Goal: Task Accomplishment & Management: Use online tool/utility

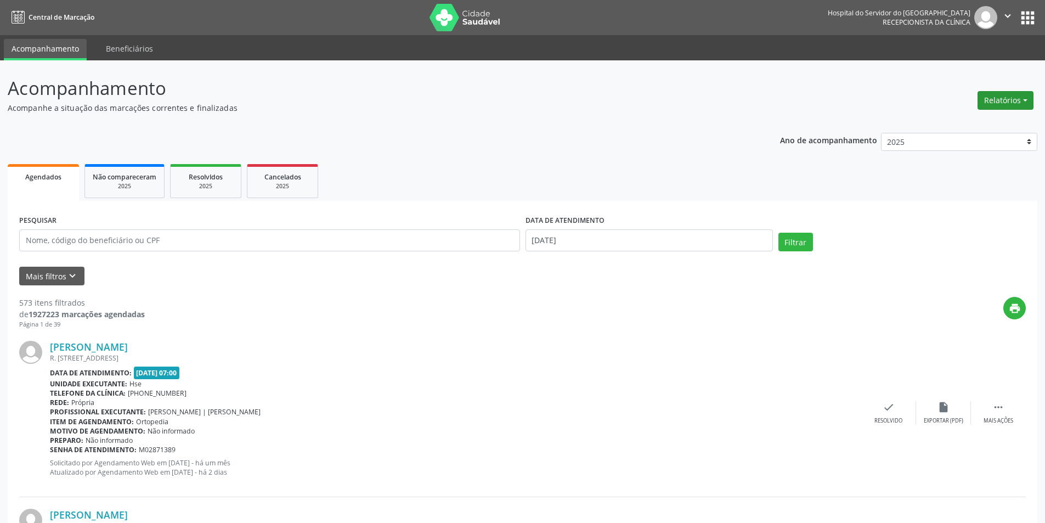
click at [980, 94] on button "Relatórios" at bounding box center [1005, 100] width 56 height 19
click at [941, 123] on link "Agendamentos" at bounding box center [975, 123] width 118 height 15
select select "8"
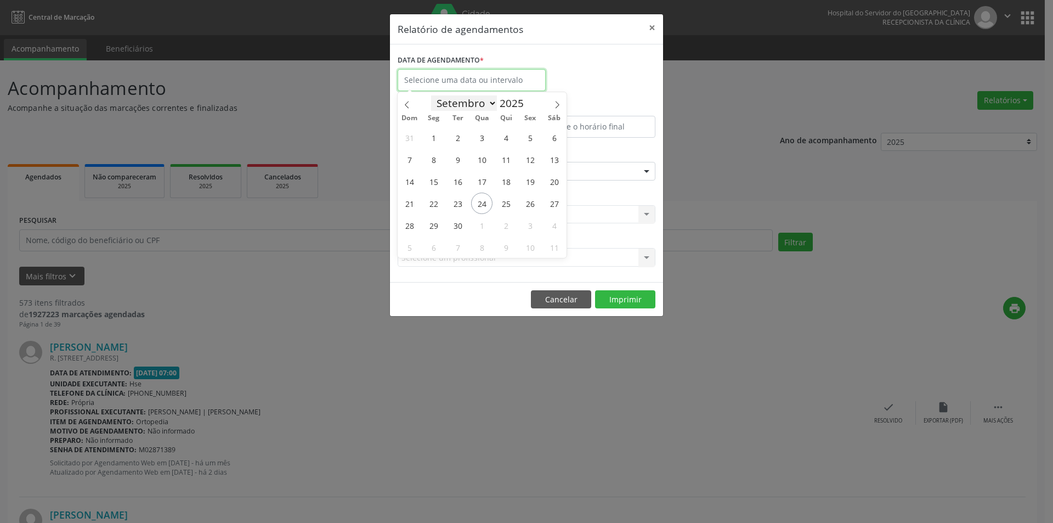
drag, startPoint x: 459, startPoint y: 84, endPoint x: 456, endPoint y: 103, distance: 19.4
click at [458, 108] on body "Central de Marcação Hospital do Servidor do [GEOGRAPHIC_DATA] Recepcionista da …" at bounding box center [526, 261] width 1053 height 523
click at [505, 199] on span "25" at bounding box center [505, 202] width 21 height 21
type input "[DATE]"
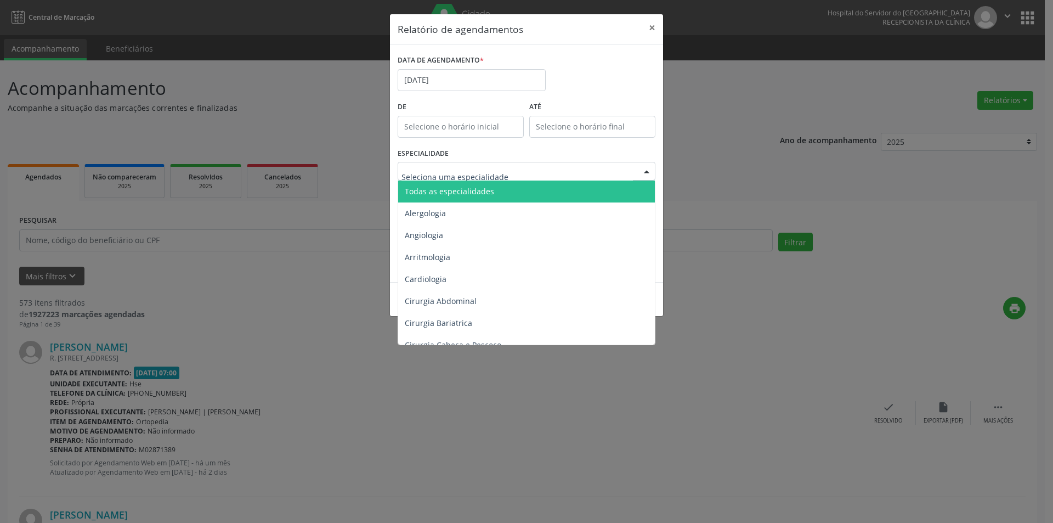
click at [483, 194] on span "Todas as especialidades" at bounding box center [449, 191] width 89 height 10
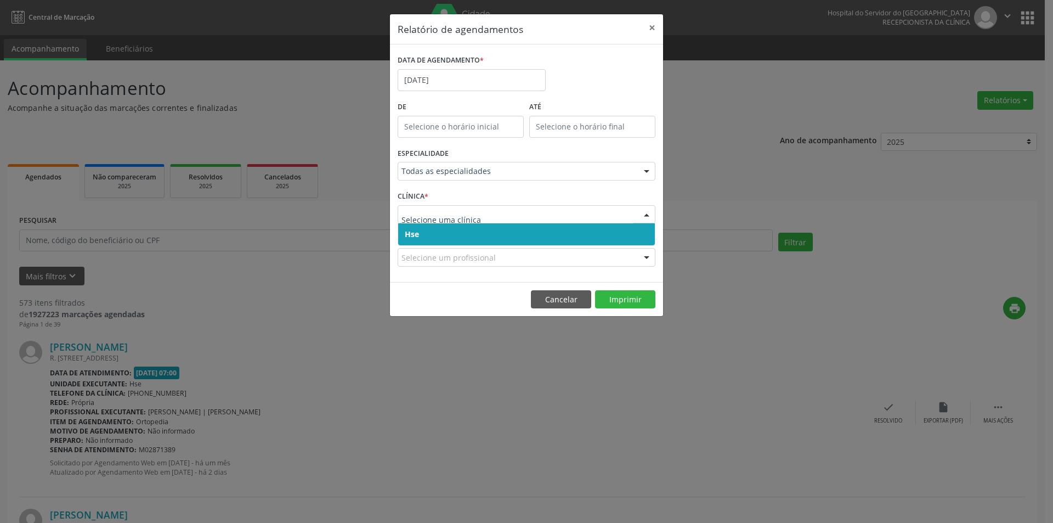
click at [488, 232] on span "Hse" at bounding box center [526, 234] width 257 height 22
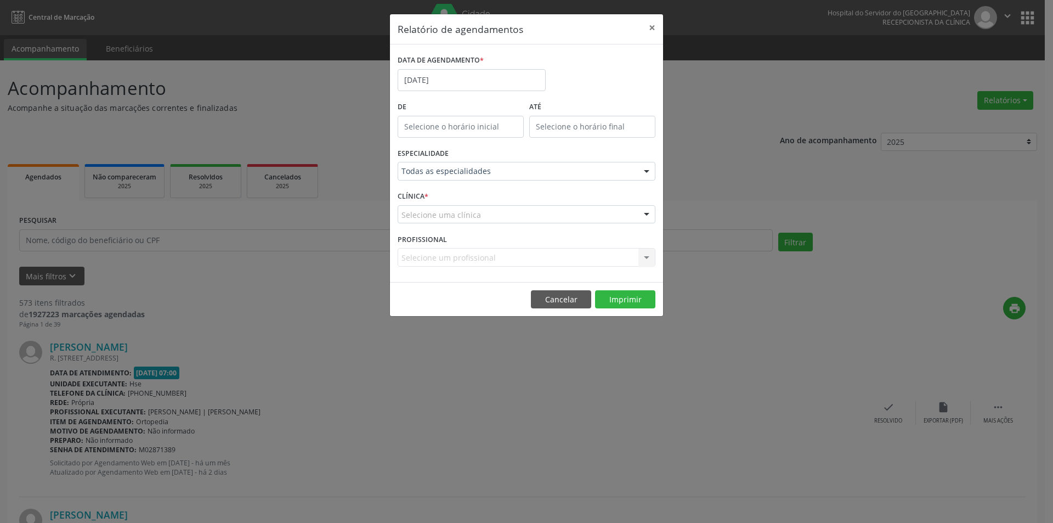
click at [488, 207] on div "Selecione uma clínica" at bounding box center [527, 214] width 258 height 19
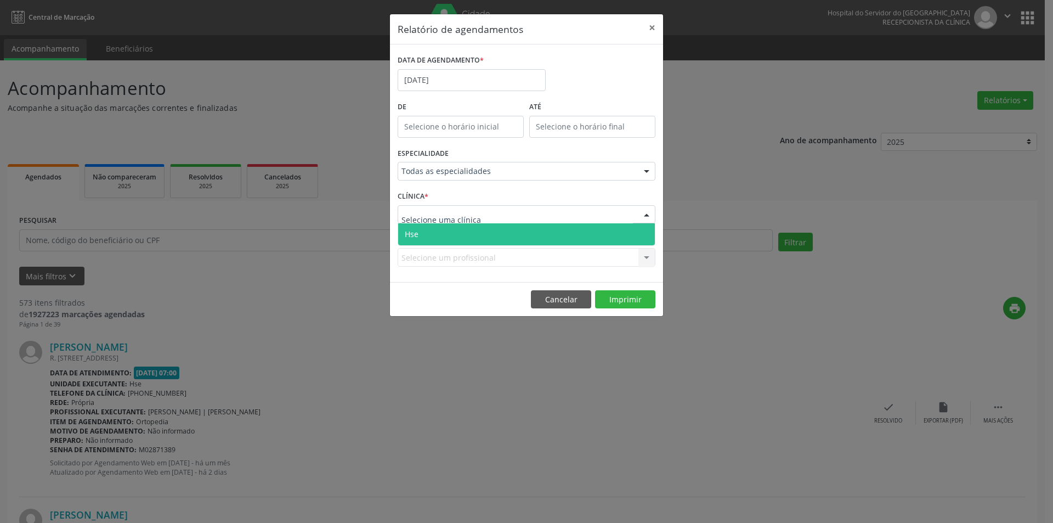
click at [486, 237] on span "Hse" at bounding box center [526, 234] width 257 height 22
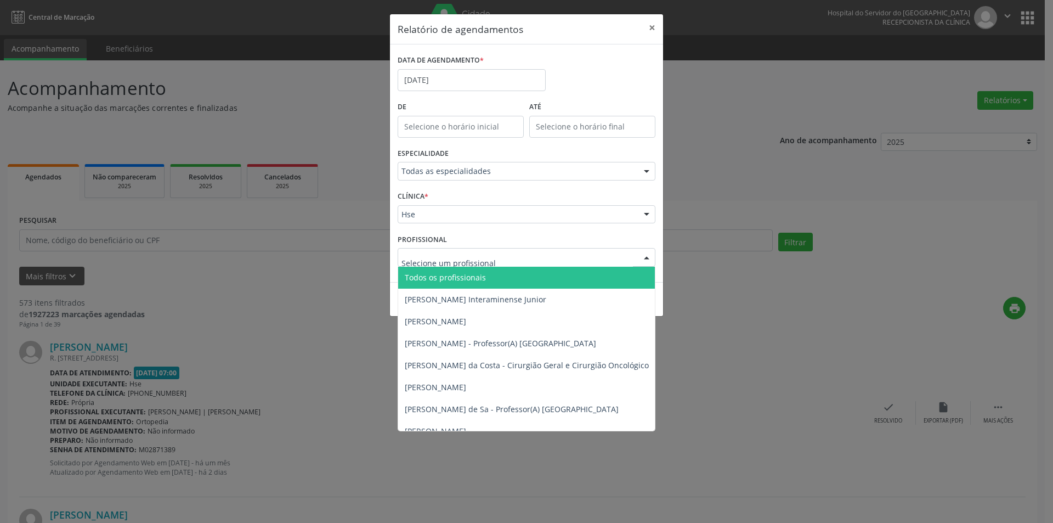
click at [478, 281] on span "Todos os profissionais" at bounding box center [445, 277] width 81 height 10
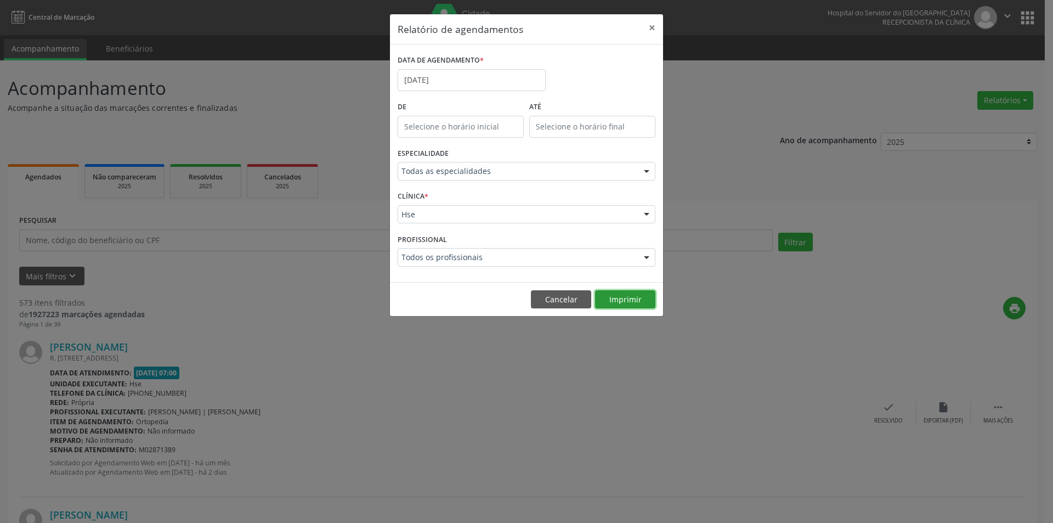
click at [641, 296] on button "Imprimir" at bounding box center [625, 299] width 60 height 19
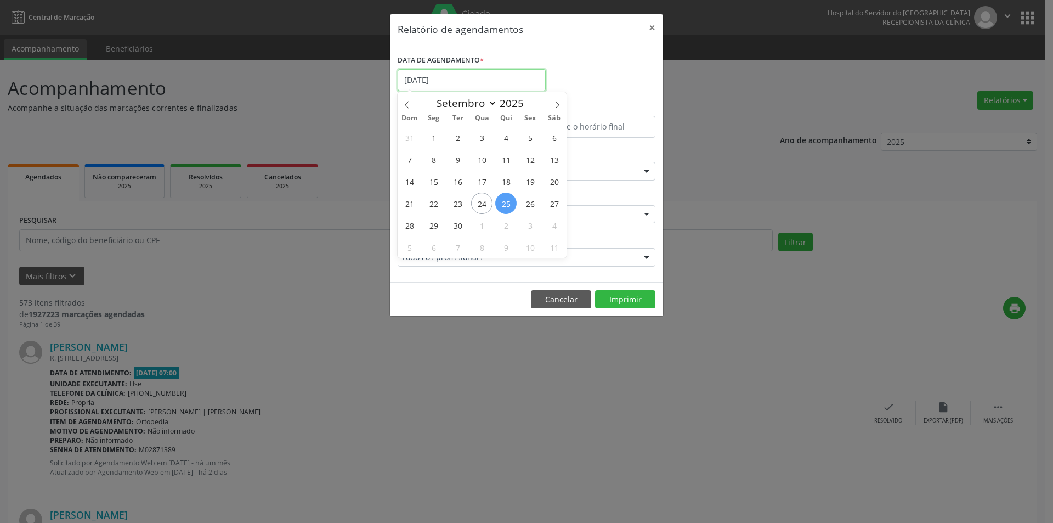
click at [434, 78] on input "[DATE]" at bounding box center [472, 80] width 148 height 22
click at [481, 208] on span "24" at bounding box center [481, 202] width 21 height 21
type input "[DATE]"
click at [481, 208] on span "24" at bounding box center [481, 202] width 21 height 21
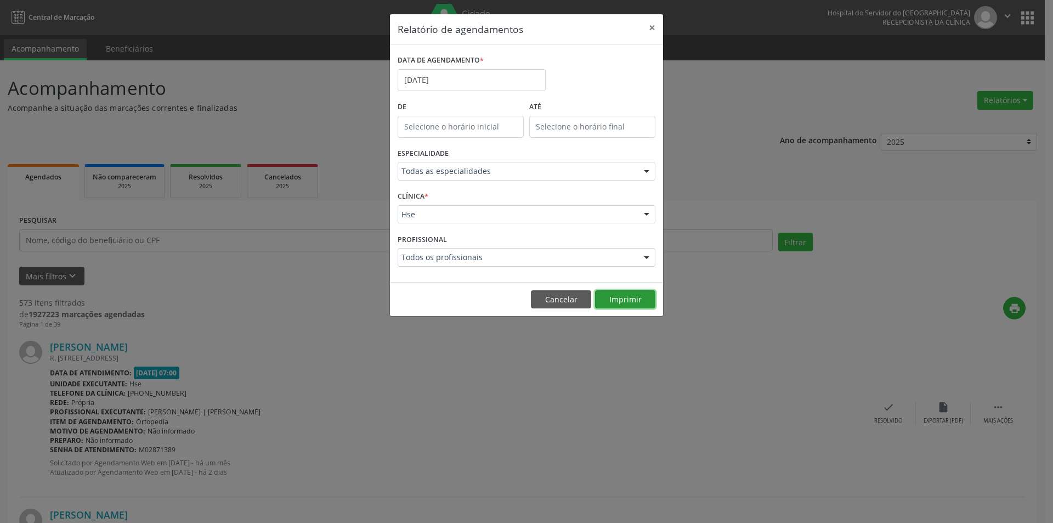
click at [634, 299] on button "Imprimir" at bounding box center [625, 299] width 60 height 19
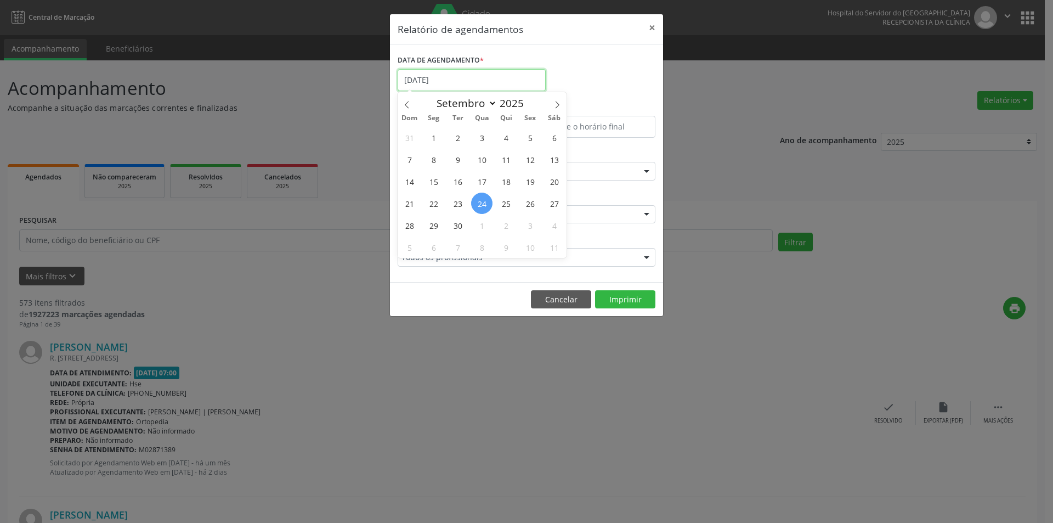
click at [457, 76] on input "[DATE]" at bounding box center [472, 80] width 148 height 22
click at [479, 224] on span "1" at bounding box center [481, 224] width 21 height 21
type input "[DATE]"
click at [479, 224] on span "1" at bounding box center [481, 224] width 21 height 21
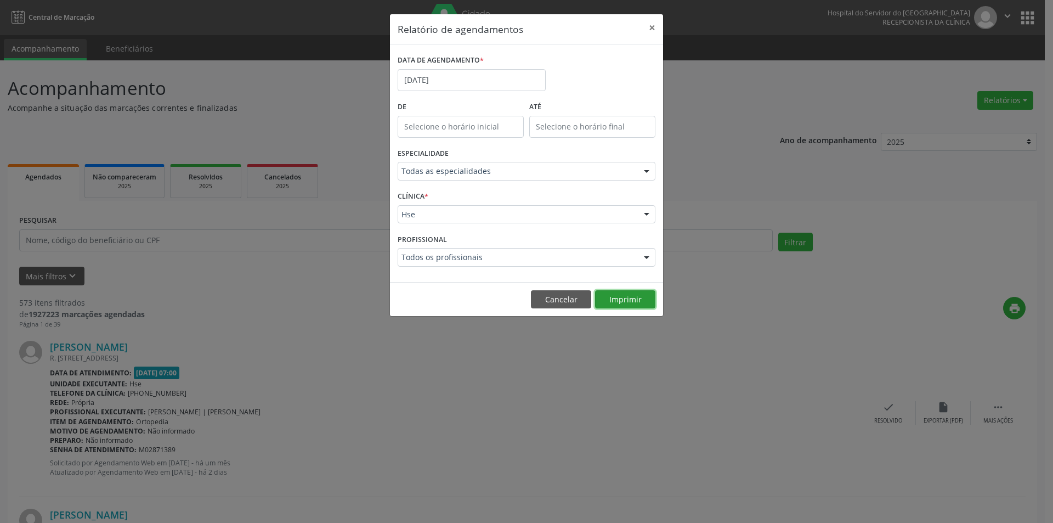
click at [642, 298] on button "Imprimir" at bounding box center [625, 299] width 60 height 19
click at [475, 79] on input "[DATE]" at bounding box center [472, 80] width 148 height 22
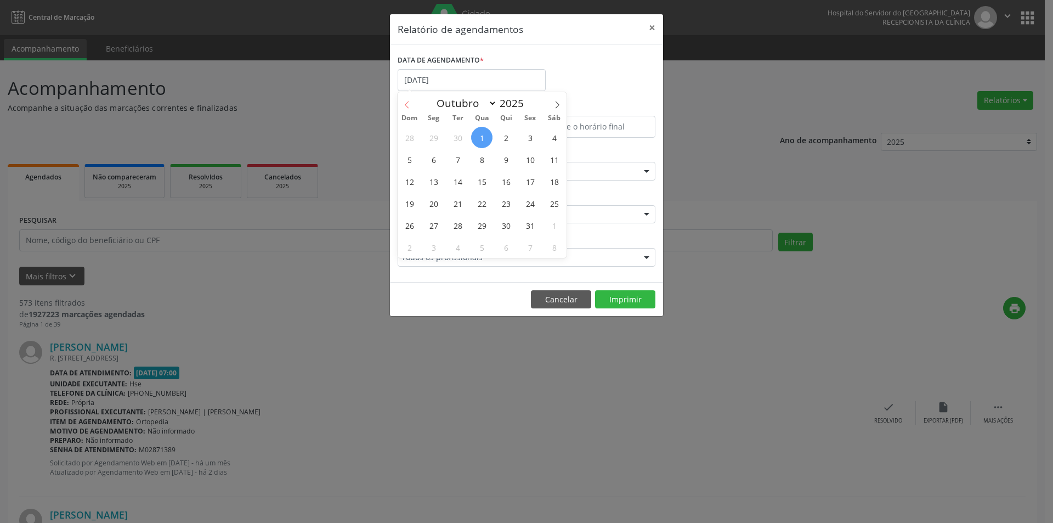
click at [404, 100] on span at bounding box center [407, 101] width 19 height 19
select select "8"
click at [479, 207] on span "24" at bounding box center [481, 202] width 21 height 21
type input "[DATE]"
click at [482, 229] on span "1" at bounding box center [481, 224] width 21 height 21
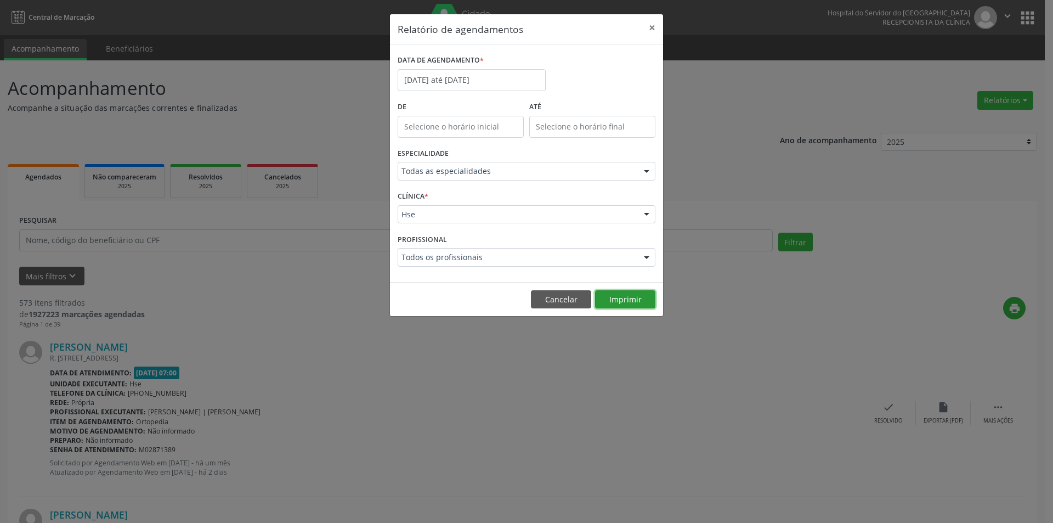
click at [622, 302] on button "Imprimir" at bounding box center [625, 299] width 60 height 19
click at [455, 77] on input "[DATE] até [DATE]" at bounding box center [472, 80] width 148 height 22
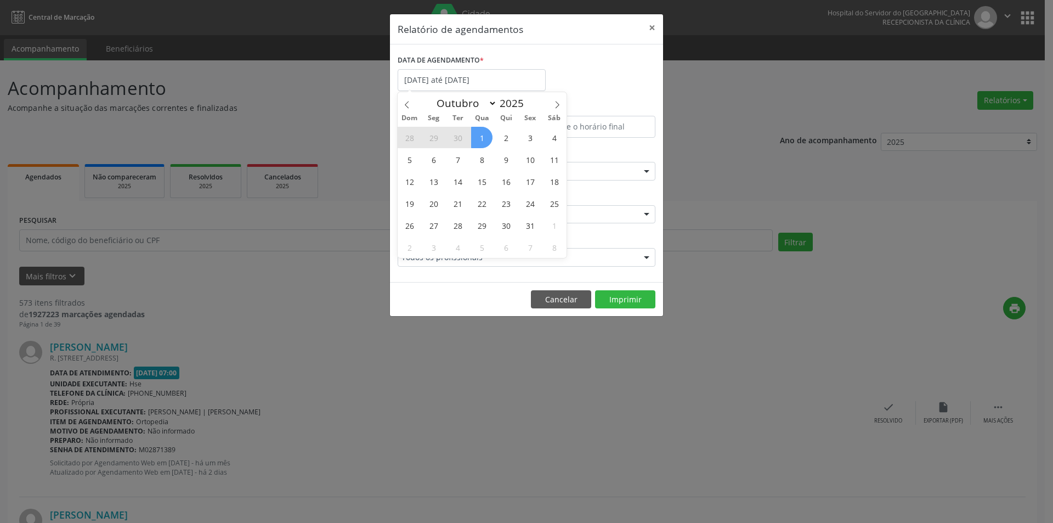
click at [433, 139] on span "29" at bounding box center [433, 137] width 21 height 21
type input "[DATE]"
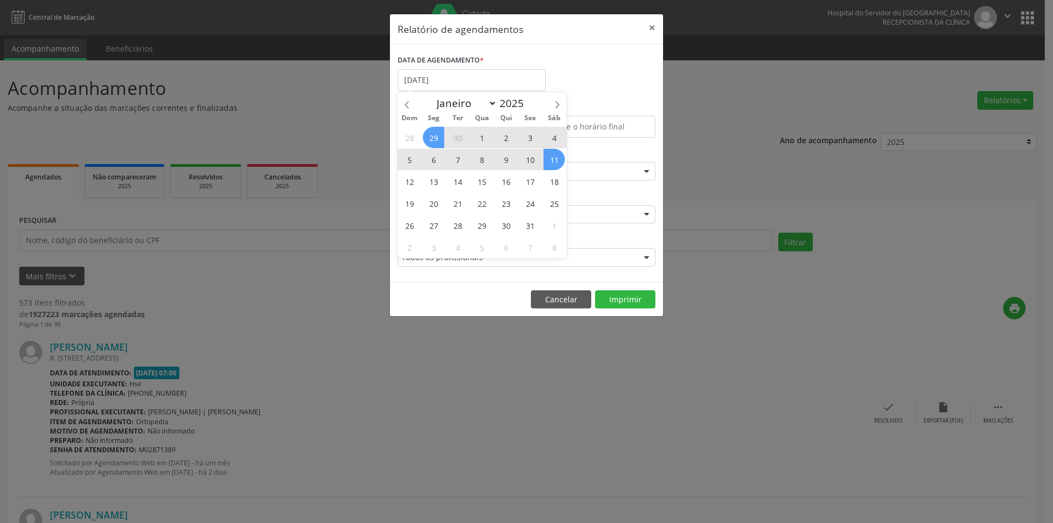
click at [551, 160] on span "11" at bounding box center [553, 159] width 21 height 21
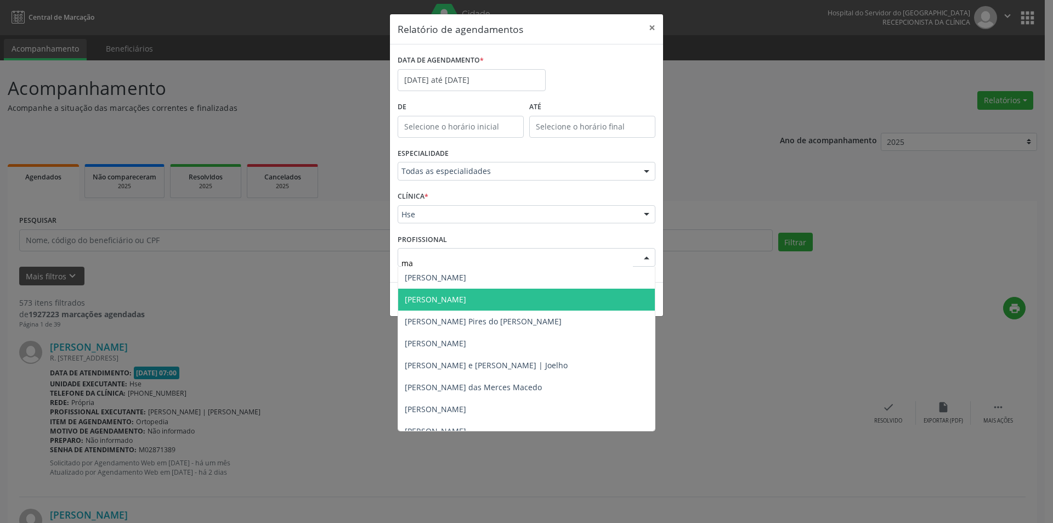
type input "mat"
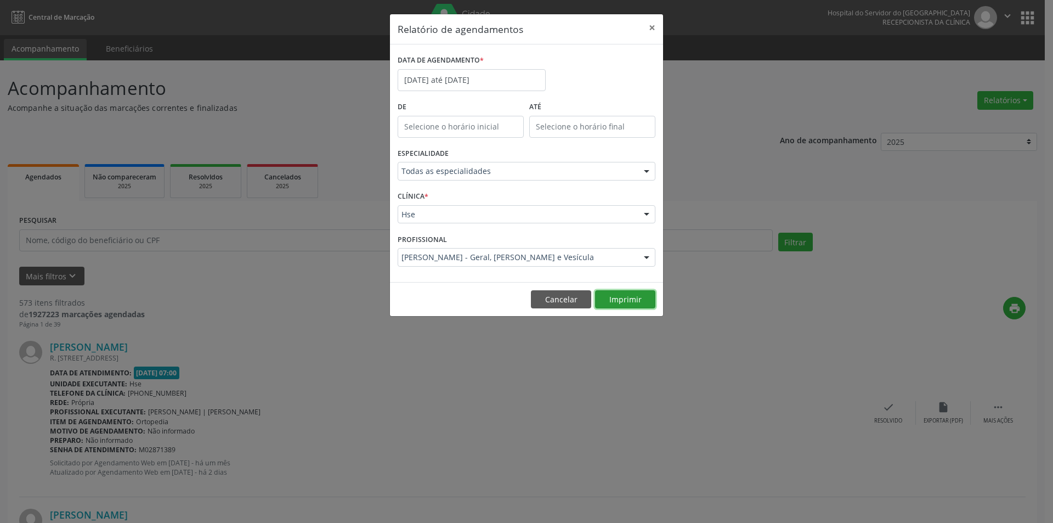
click at [626, 299] on button "Imprimir" at bounding box center [625, 299] width 60 height 19
